Goal: Transaction & Acquisition: Obtain resource

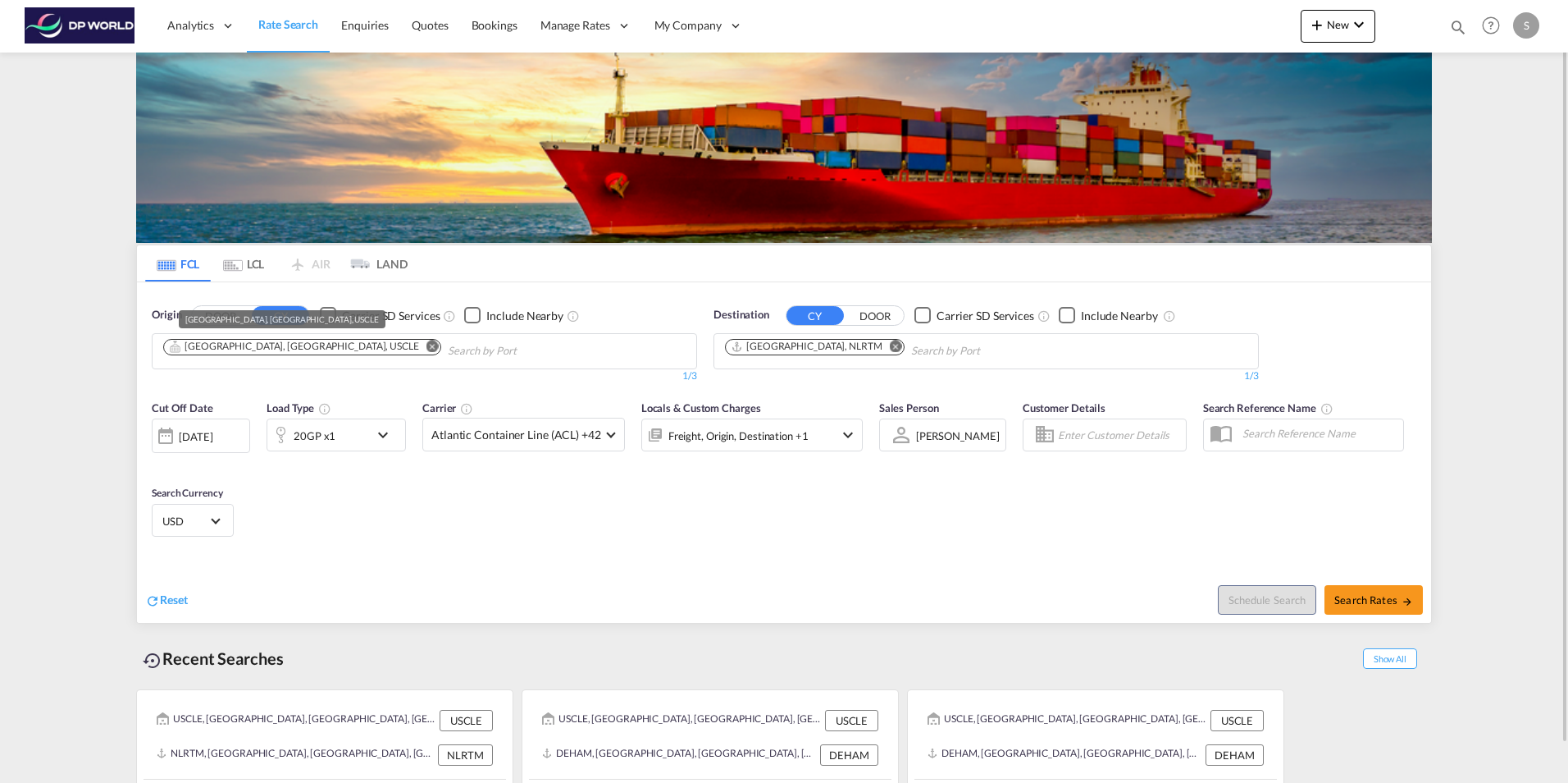
click at [215, 349] on div "[GEOGRAPHIC_DATA], [GEOGRAPHIC_DATA], USCLE" at bounding box center [294, 347] width 251 height 14
click at [890, 347] on md-icon "Remove" at bounding box center [896, 346] width 12 height 12
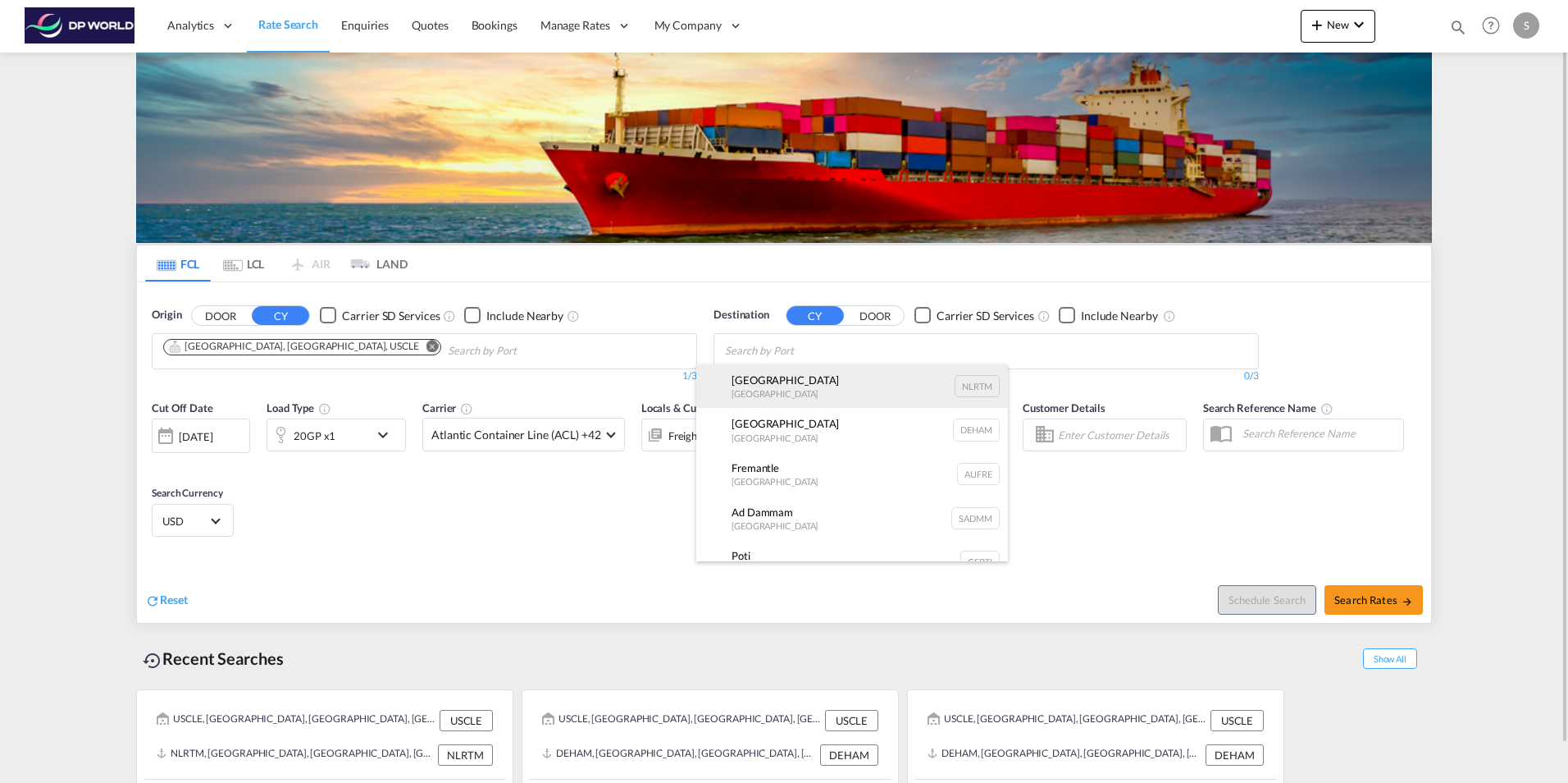
click at [773, 372] on div "[GEOGRAPHIC_DATA] [GEOGRAPHIC_DATA] NLRTM" at bounding box center [853, 386] width 312 height 44
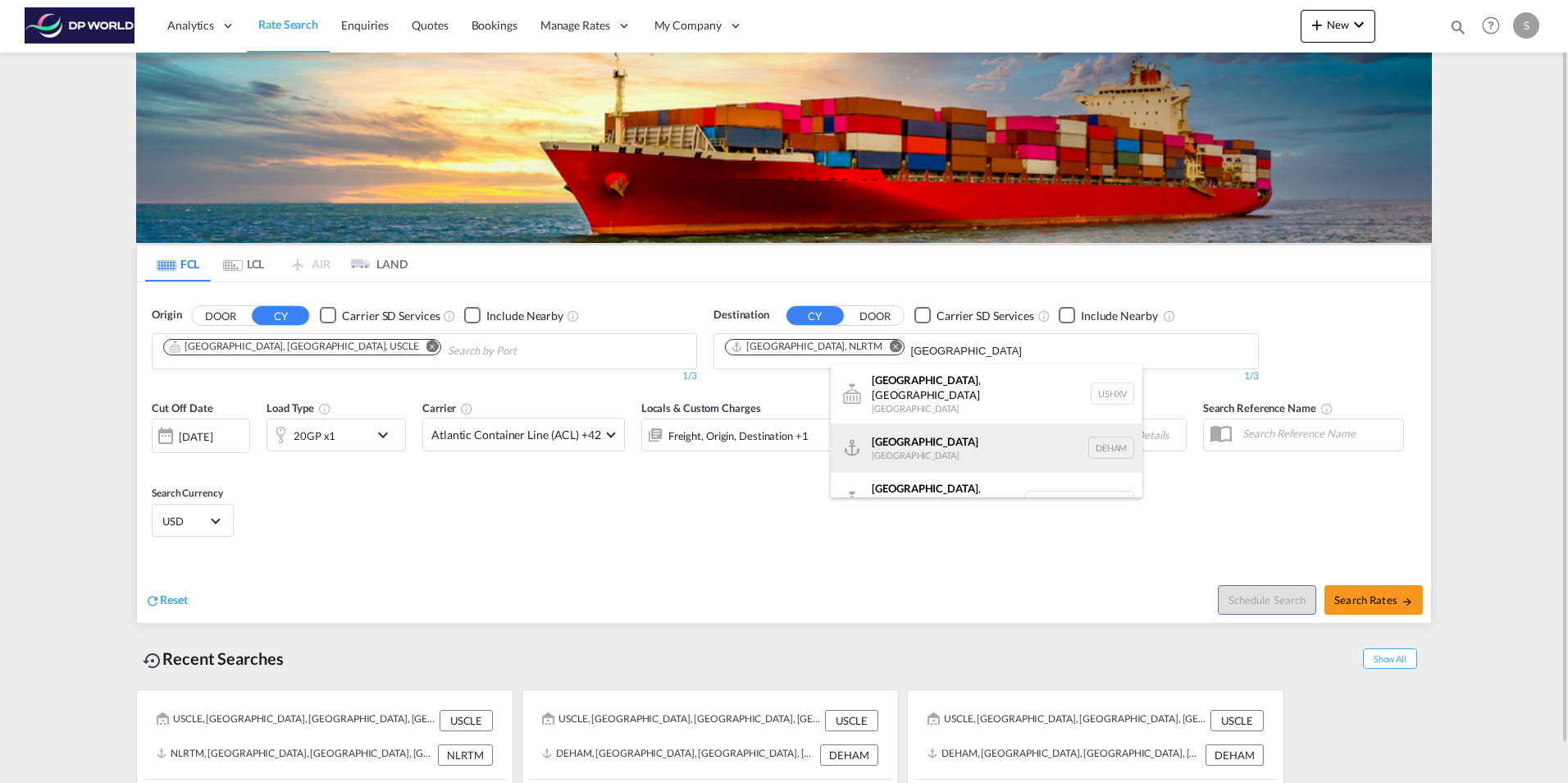
type input "[GEOGRAPHIC_DATA]"
click at [895, 435] on div "Hamburg [GEOGRAPHIC_DATA] [GEOGRAPHIC_DATA]" at bounding box center [987, 448] width 312 height 49
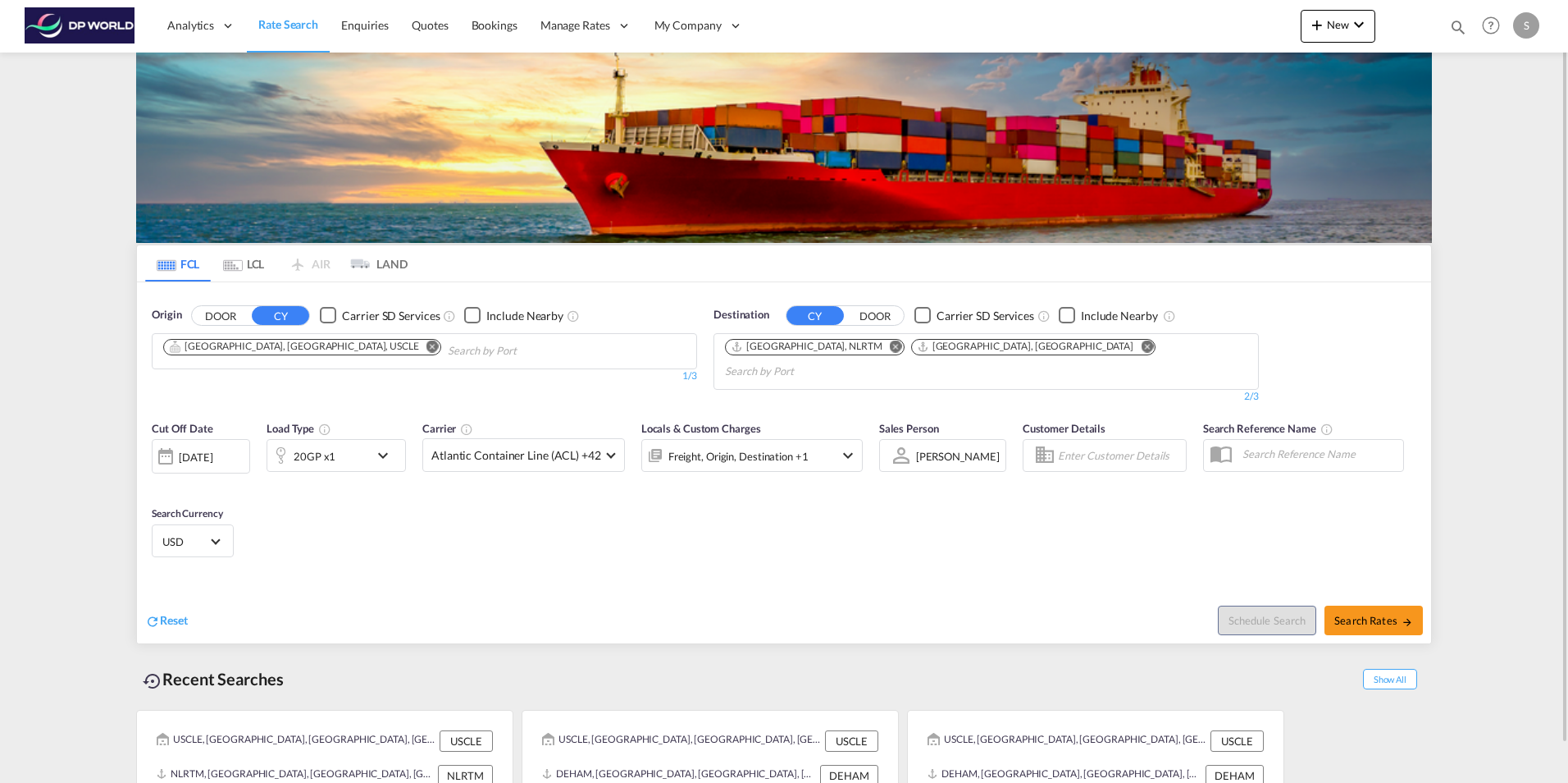
click at [890, 346] on md-icon "Remove" at bounding box center [896, 346] width 12 height 12
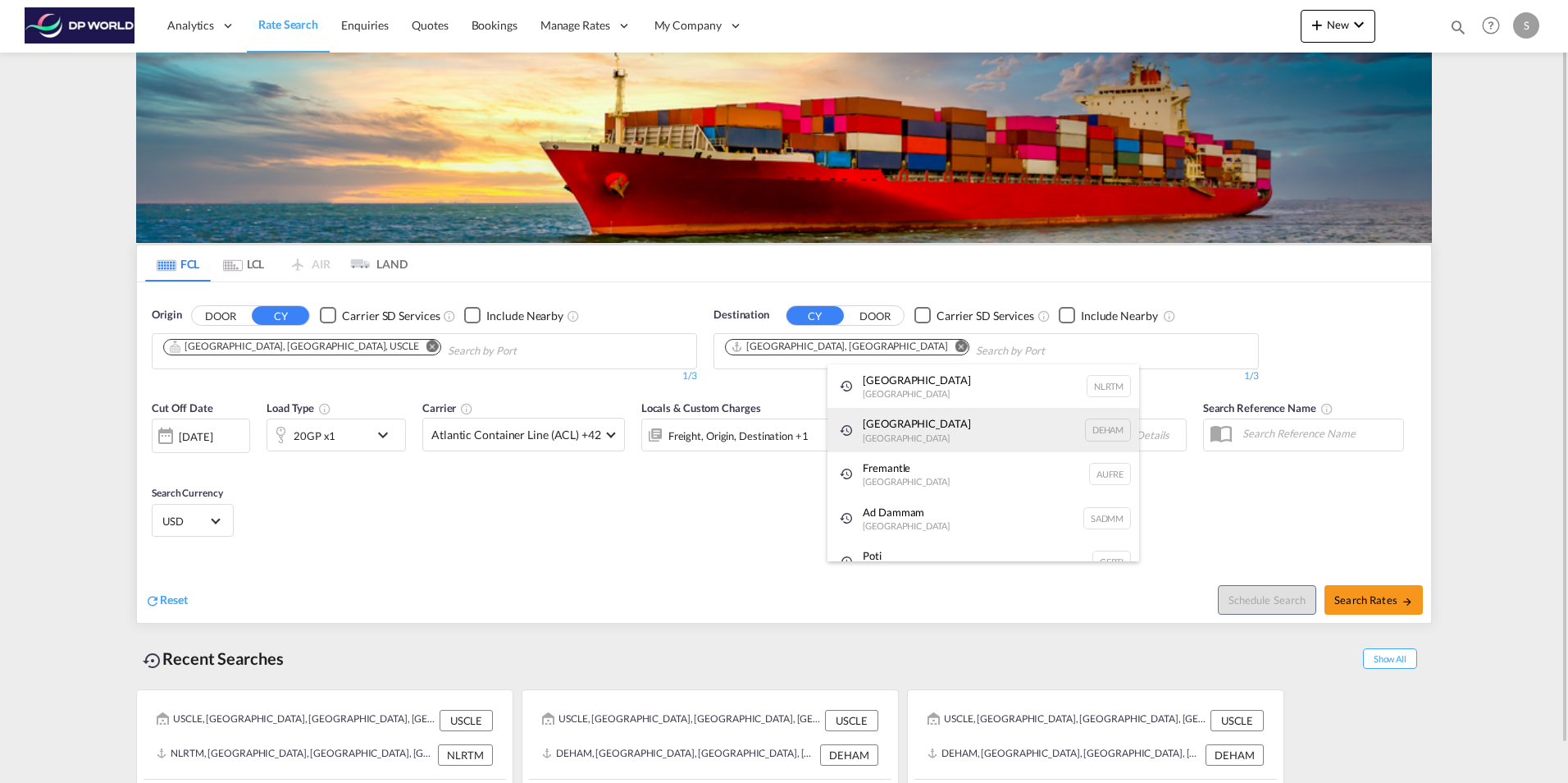
click at [894, 430] on div "Hamburg [GEOGRAPHIC_DATA] [GEOGRAPHIC_DATA]" at bounding box center [984, 430] width 312 height 44
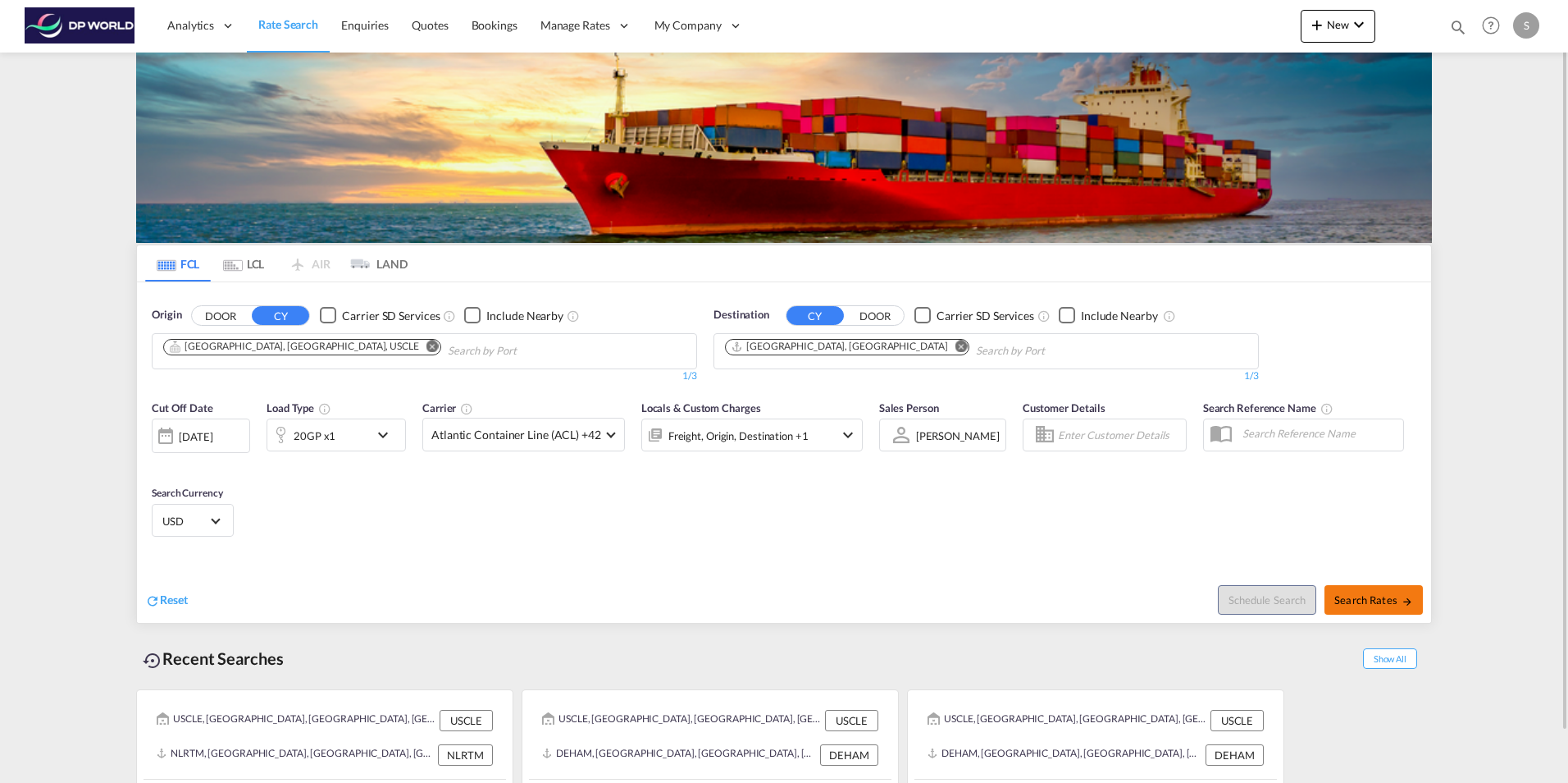
click at [1362, 599] on span "Search Rates" at bounding box center [1374, 599] width 79 height 13
type input "USCLE to DEHAM / [DATE]"
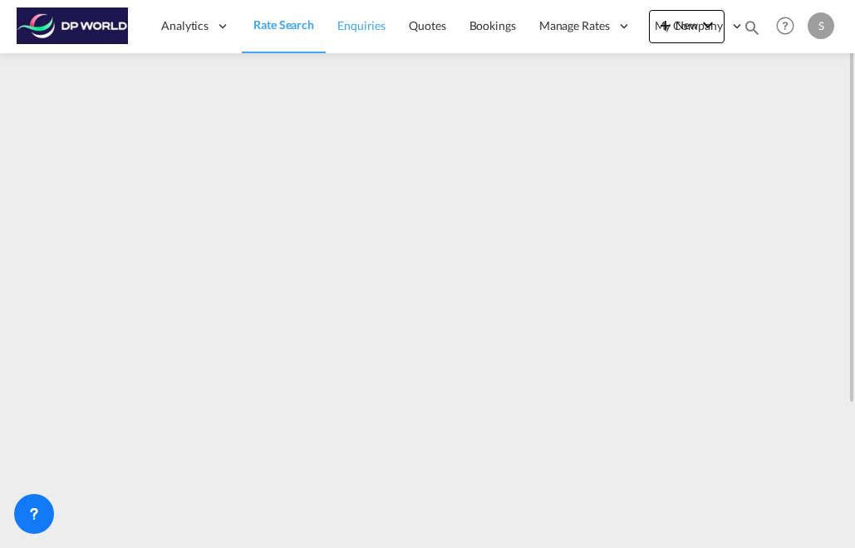
scroll to position [12, 0]
